Goal: Check status: Check status

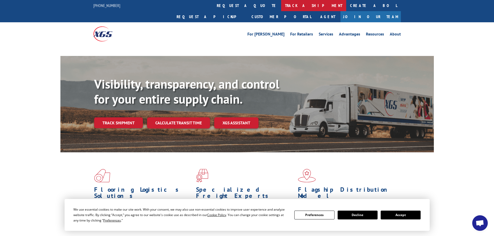
click at [281, 7] on link "track a shipment" at bounding box center [313, 5] width 65 height 11
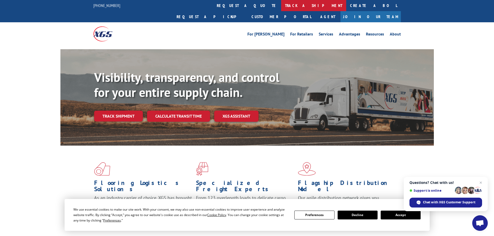
click at [281, 6] on link "track a shipment" at bounding box center [313, 5] width 65 height 11
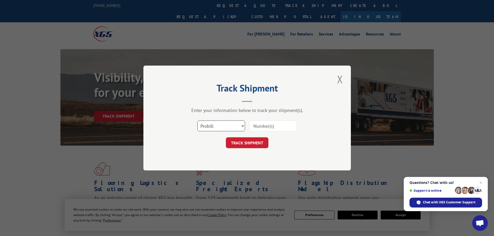
click at [222, 129] on select "Select category... Probill BOL PO" at bounding box center [221, 126] width 48 height 11
select select "bol"
click at [197, 121] on select "Select category... Probill BOL PO" at bounding box center [221, 126] width 48 height 11
paste input "383192006"
type input "383192006"
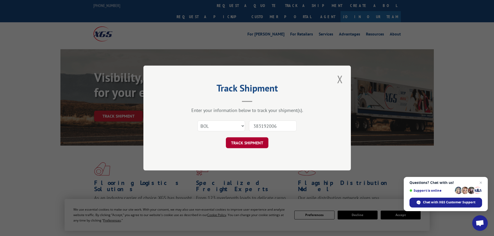
click at [247, 141] on button "TRACK SHIPMENT" at bounding box center [247, 142] width 43 height 11
